Goal: Navigation & Orientation: Understand site structure

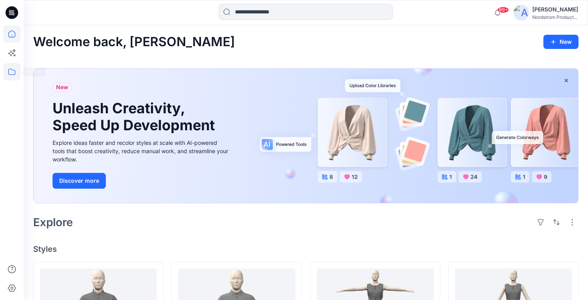
click at [9, 71] on icon at bounding box center [11, 71] width 17 height 17
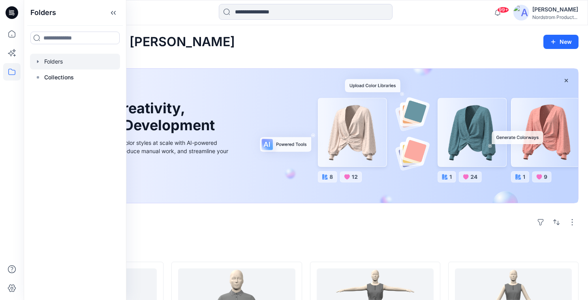
click at [37, 62] on icon "button" at bounding box center [38, 61] width 6 height 6
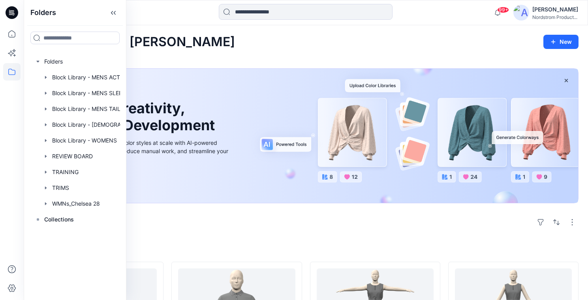
click at [192, 223] on div "Explore" at bounding box center [306, 222] width 546 height 19
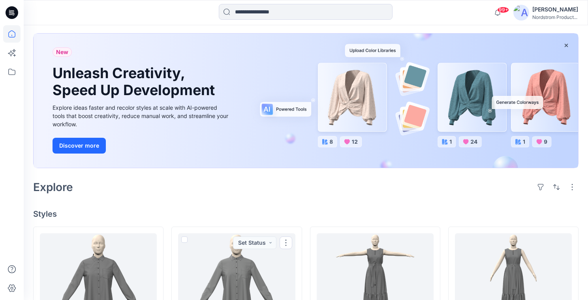
scroll to position [29, 0]
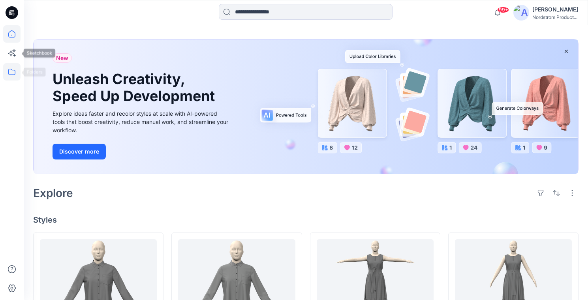
click at [15, 70] on icon at bounding box center [11, 71] width 17 height 17
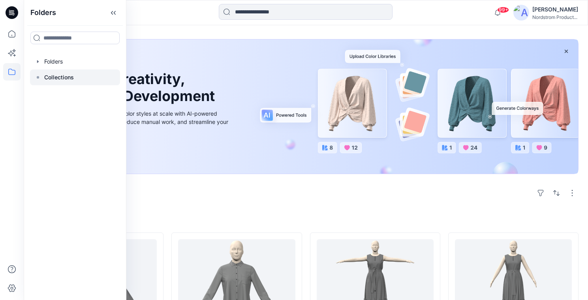
click at [44, 78] on p "Collections" at bounding box center [59, 77] width 30 height 9
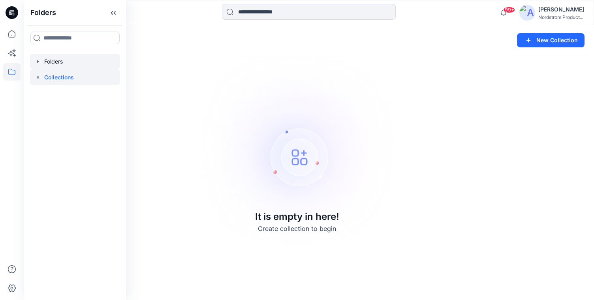
click at [55, 63] on div at bounding box center [75, 62] width 90 height 16
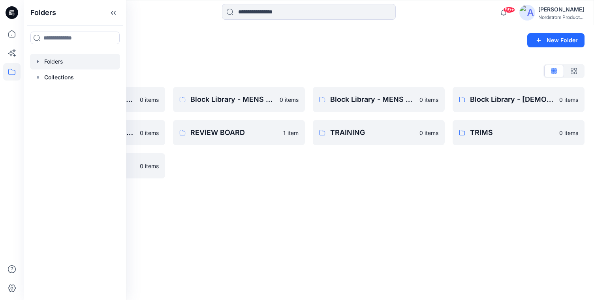
click at [310, 198] on div "Folders New Folder Folders List Block Library - MENS ACTIVE & SPORTSWEAR 0 item…" at bounding box center [309, 162] width 570 height 275
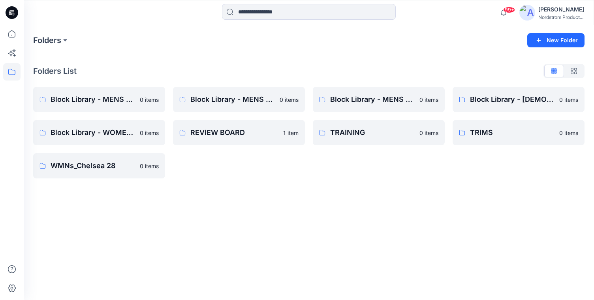
click at [268, 165] on div "Block Library - MENS SLEEP & UNDERWEAR 0 items REVIEW BOARD 1 item" at bounding box center [239, 133] width 132 height 92
click at [64, 38] on button at bounding box center [65, 40] width 8 height 11
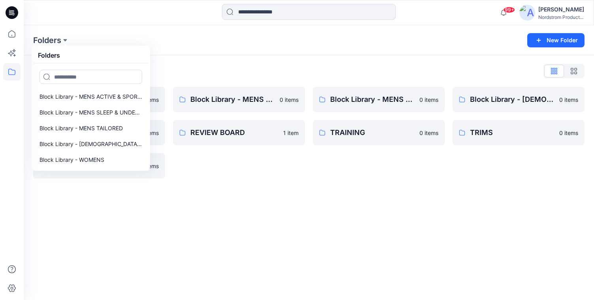
click at [205, 36] on div "Folders Folders Block Library - MENS ACTIVE & SPORTSWEAR Block Library - MENS S…" at bounding box center [278, 40] width 490 height 11
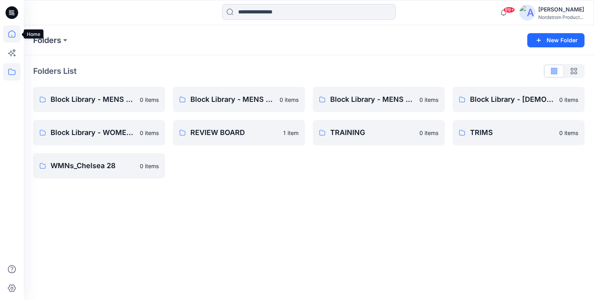
click at [14, 36] on icon at bounding box center [11, 33] width 17 height 17
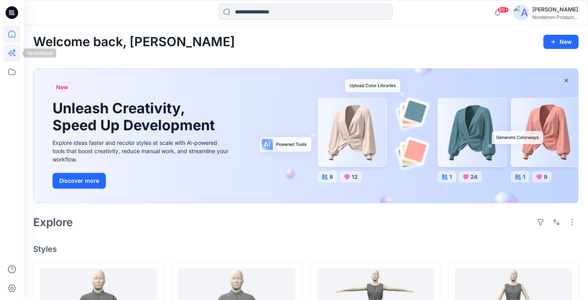
click at [14, 46] on icon at bounding box center [11, 52] width 17 height 17
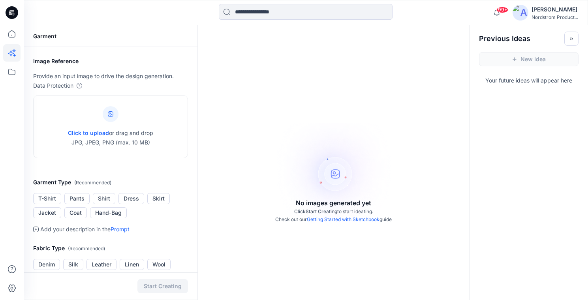
click at [15, 16] on icon at bounding box center [12, 12] width 13 height 13
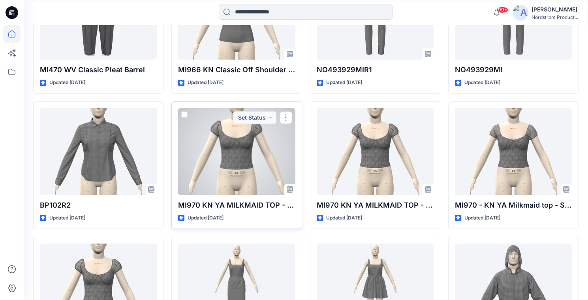
scroll to position [2735, 0]
